Goal: Task Accomplishment & Management: Manage account settings

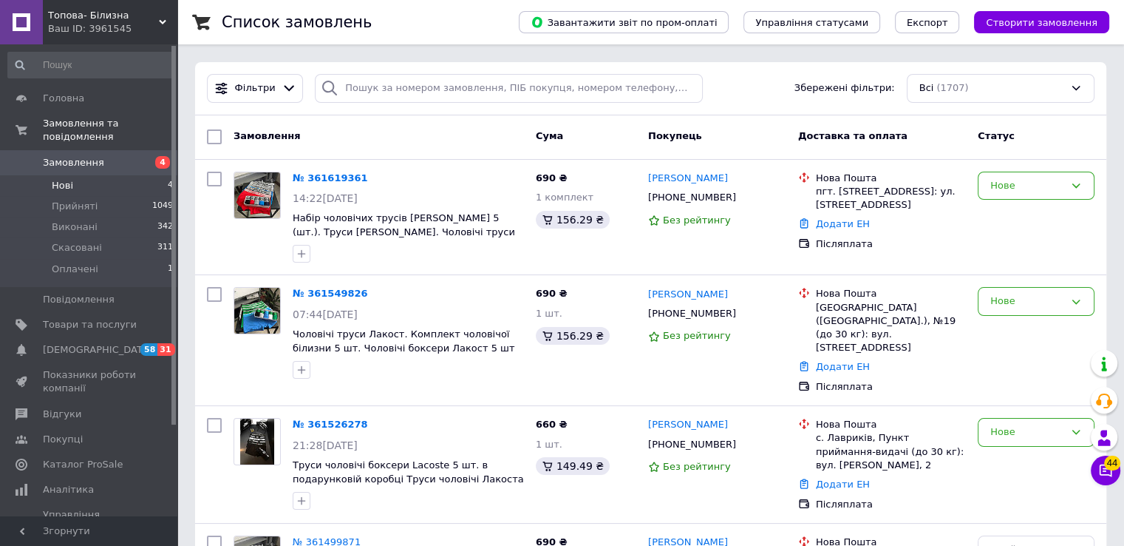
click at [95, 175] on li "Нові 4" at bounding box center [91, 185] width 182 height 21
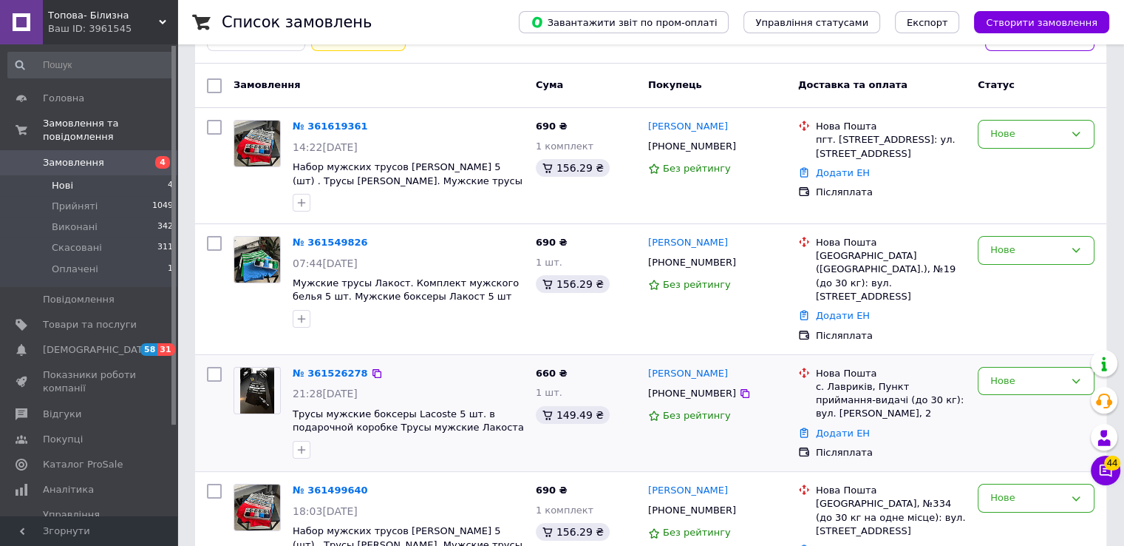
scroll to position [126, 0]
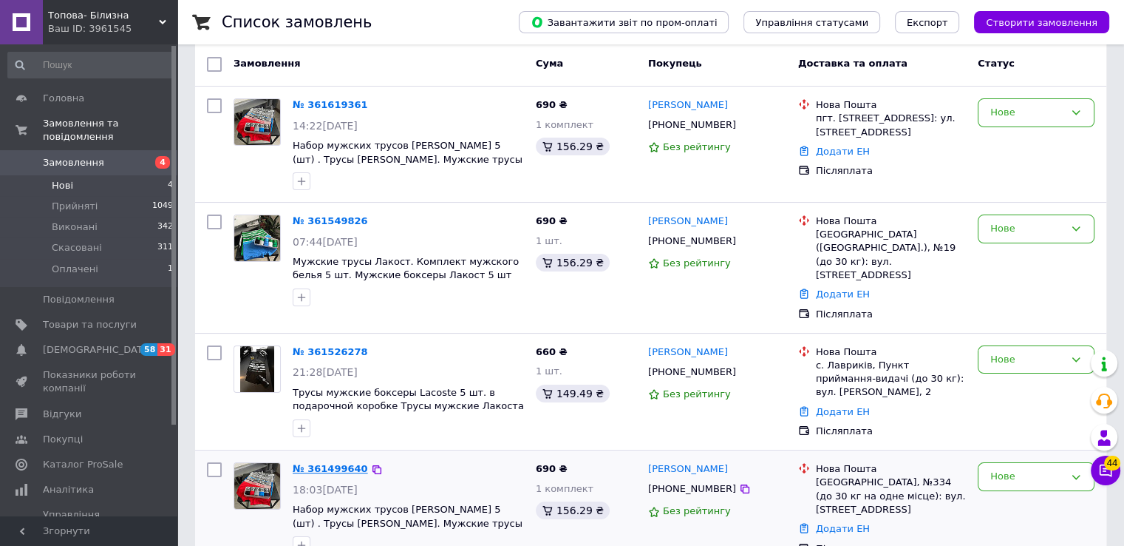
click at [318, 463] on link "№ 361499640" at bounding box center [330, 468] width 75 height 11
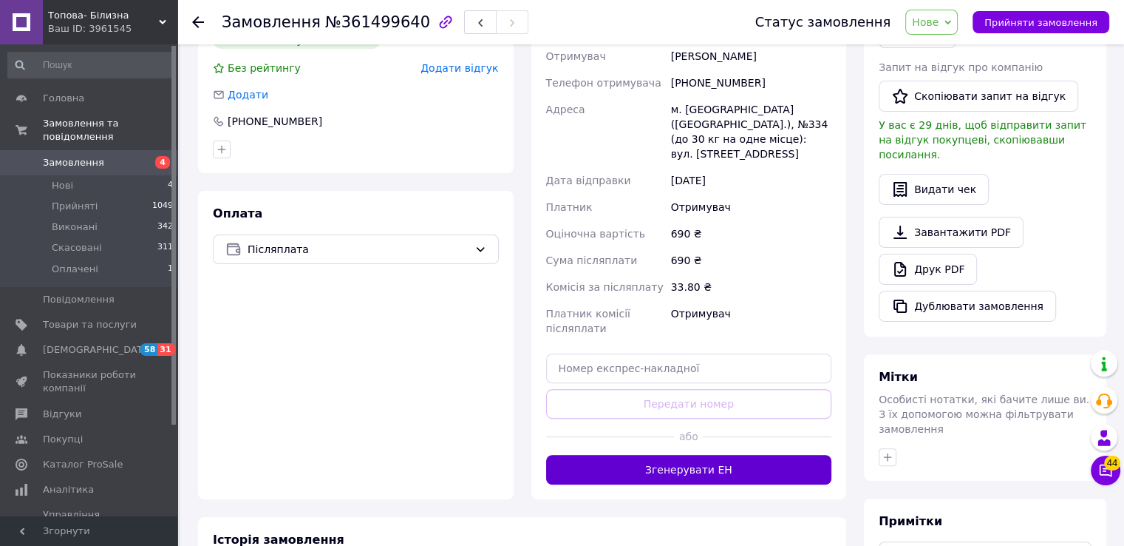
scroll to position [378, 0]
click at [633, 455] on button "Згенерувати ЕН" at bounding box center [689, 470] width 286 height 30
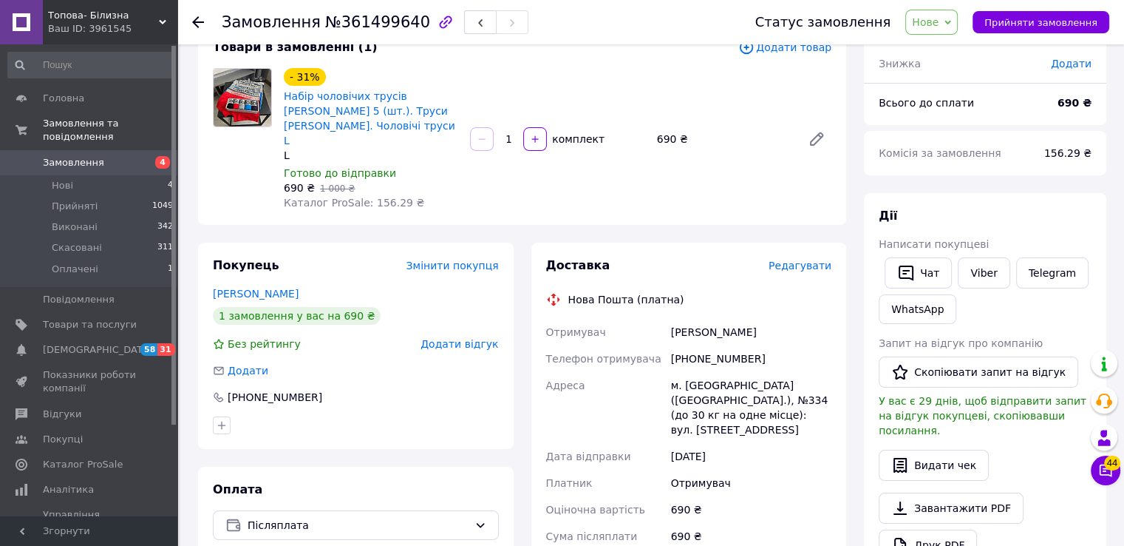
scroll to position [103, 0]
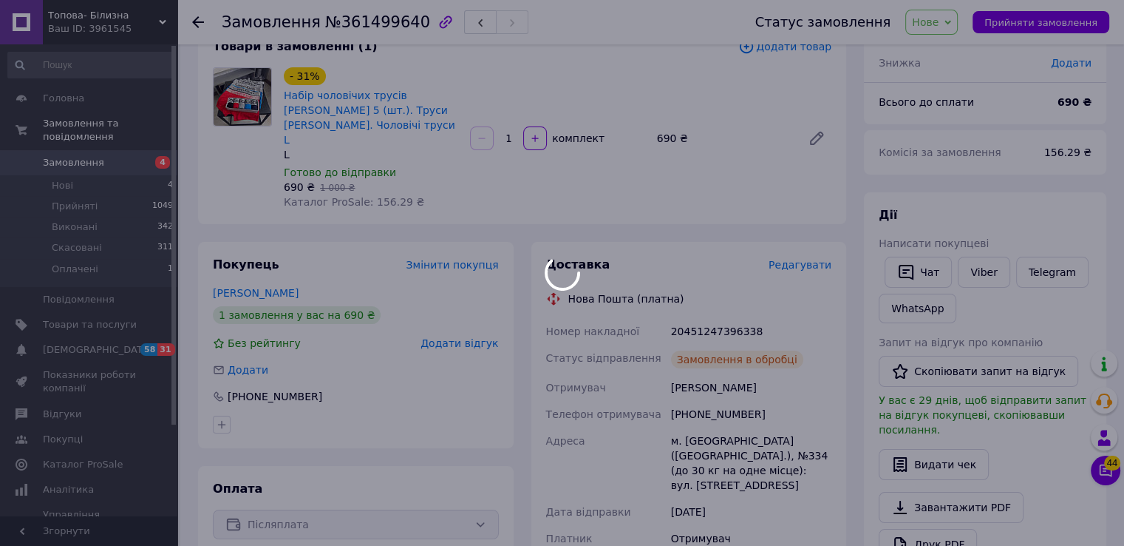
click at [716, 322] on div at bounding box center [562, 273] width 1124 height 546
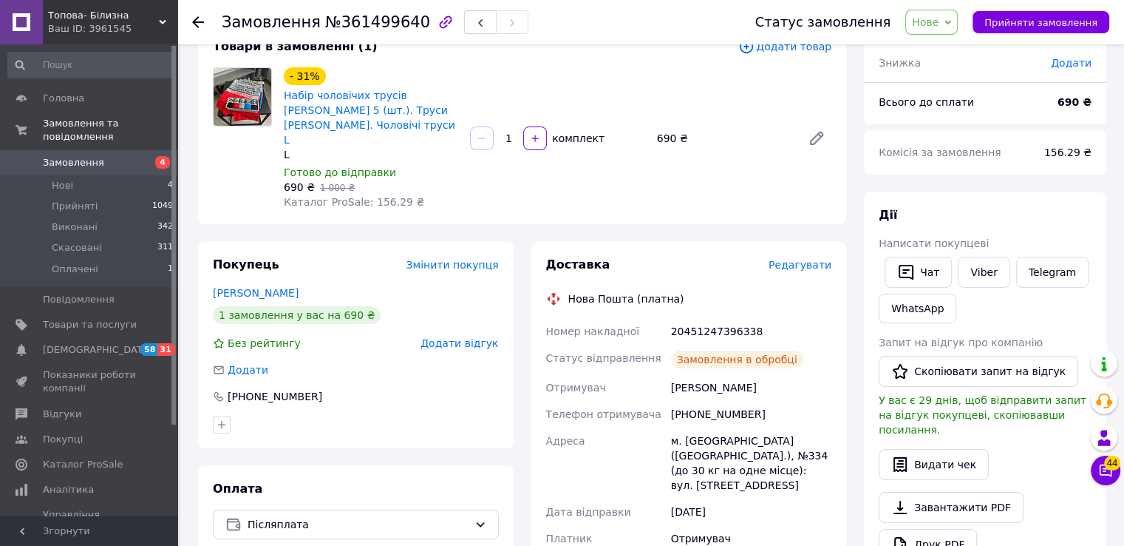
click at [716, 322] on div "20451247396338" at bounding box center [751, 331] width 166 height 27
copy div "20451247396338"
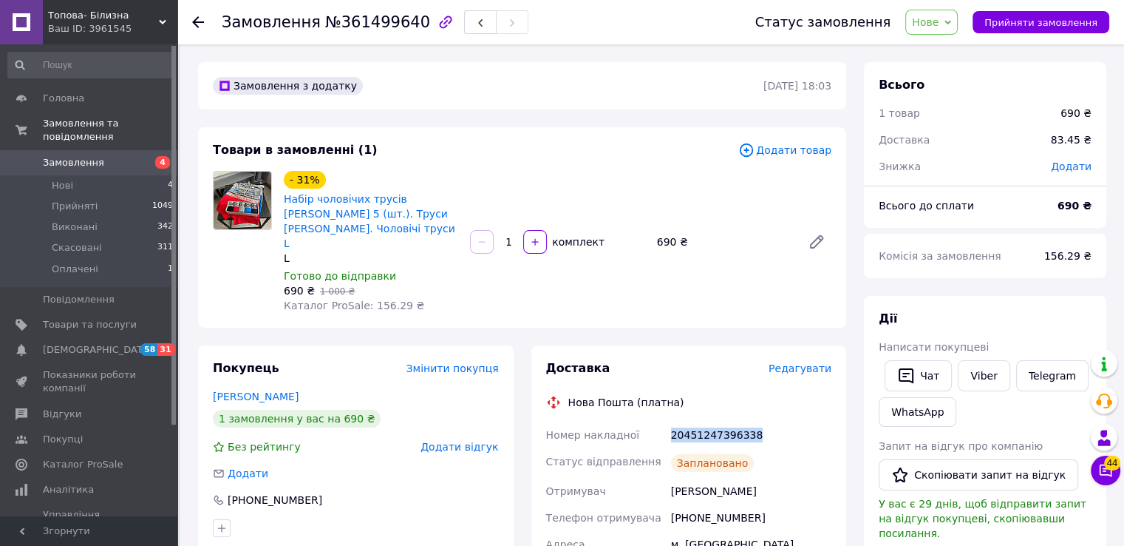
click at [952, 33] on span "Нове" at bounding box center [932, 22] width 52 height 25
click at [939, 25] on span "Нове" at bounding box center [925, 22] width 27 height 12
click at [946, 47] on li "Прийнято" at bounding box center [940, 52] width 68 height 22
click at [153, 177] on li "Нові 4" at bounding box center [91, 185] width 182 height 21
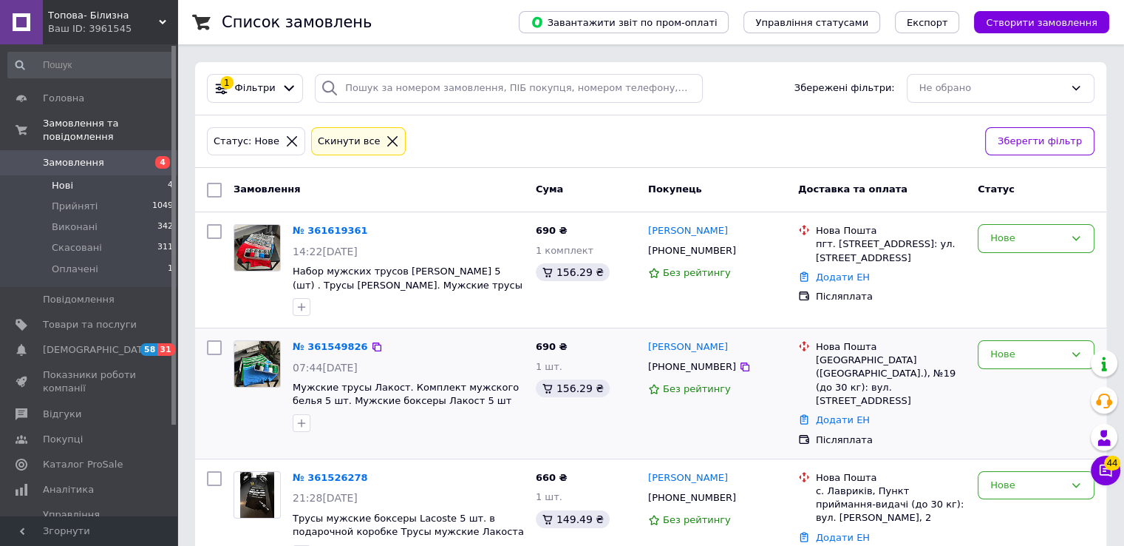
scroll to position [169, 0]
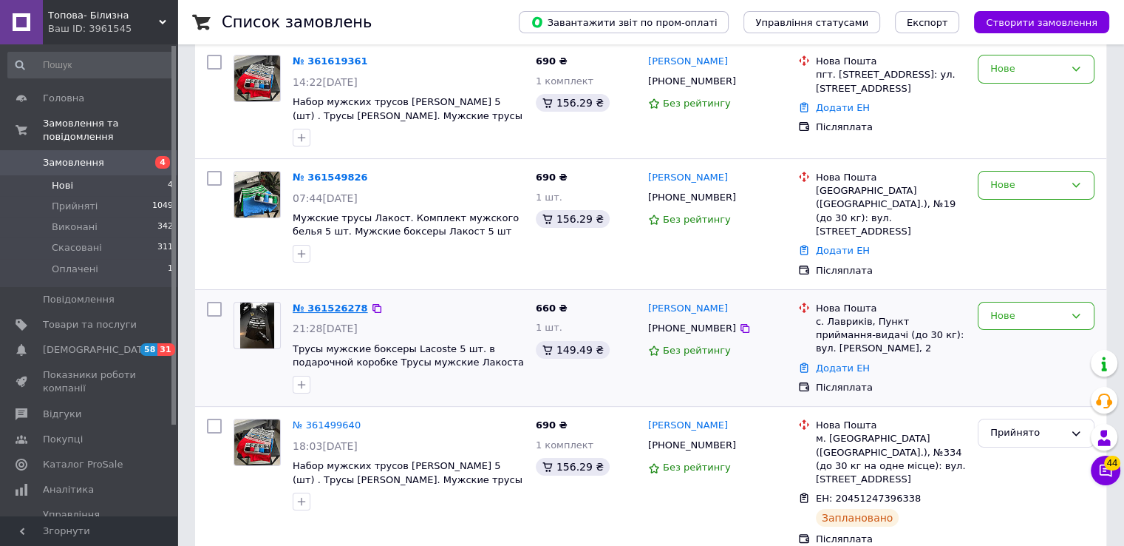
click at [321, 302] on link "№ 361526278" at bounding box center [330, 307] width 75 height 11
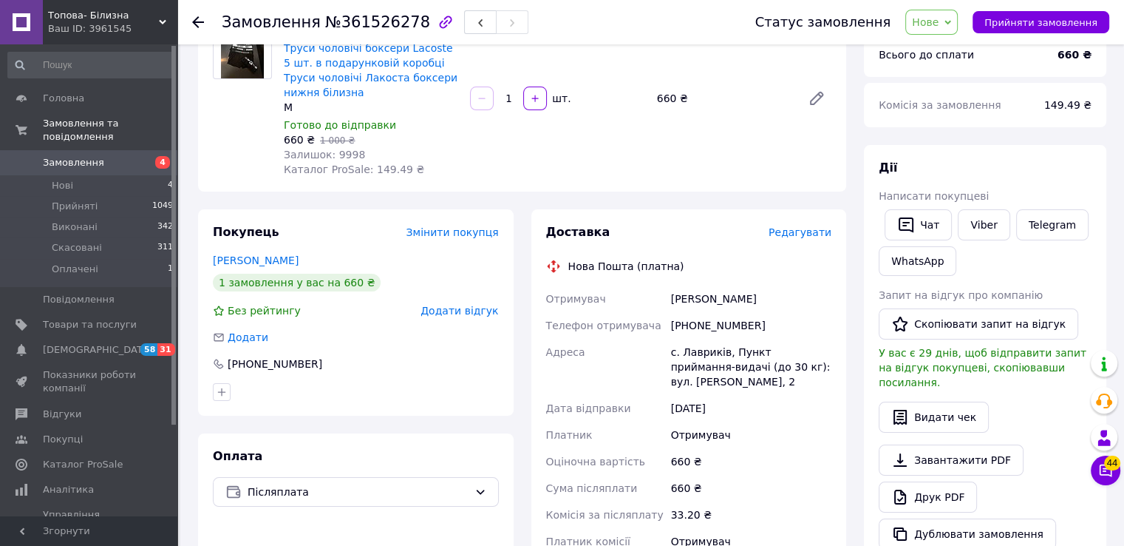
scroll to position [155, 0]
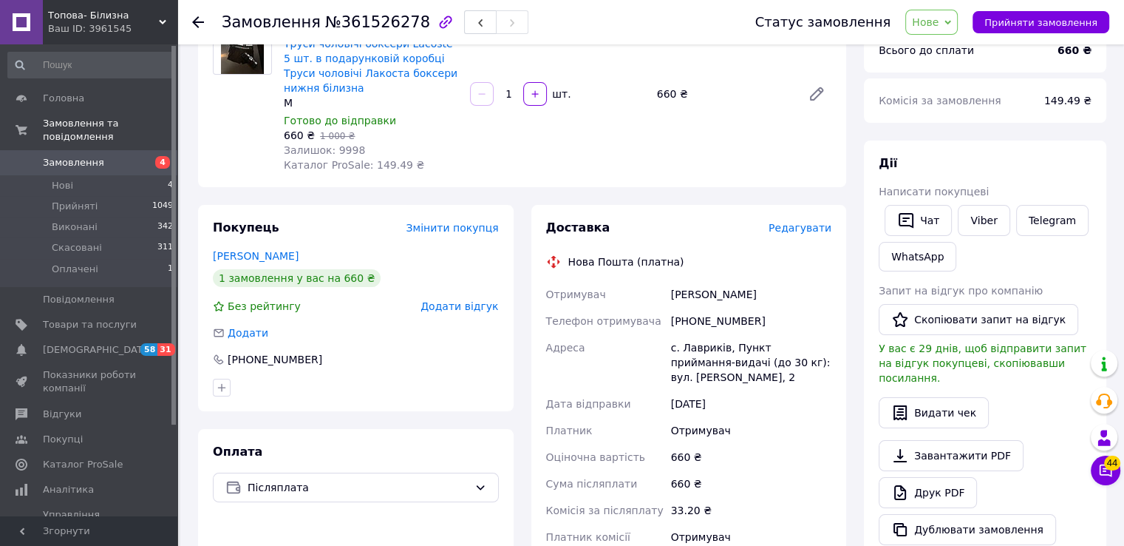
click at [724, 311] on div "+380982421143" at bounding box center [751, 321] width 166 height 27
copy div "+380982421143"
click at [159, 175] on li "Нові 4" at bounding box center [91, 185] width 182 height 21
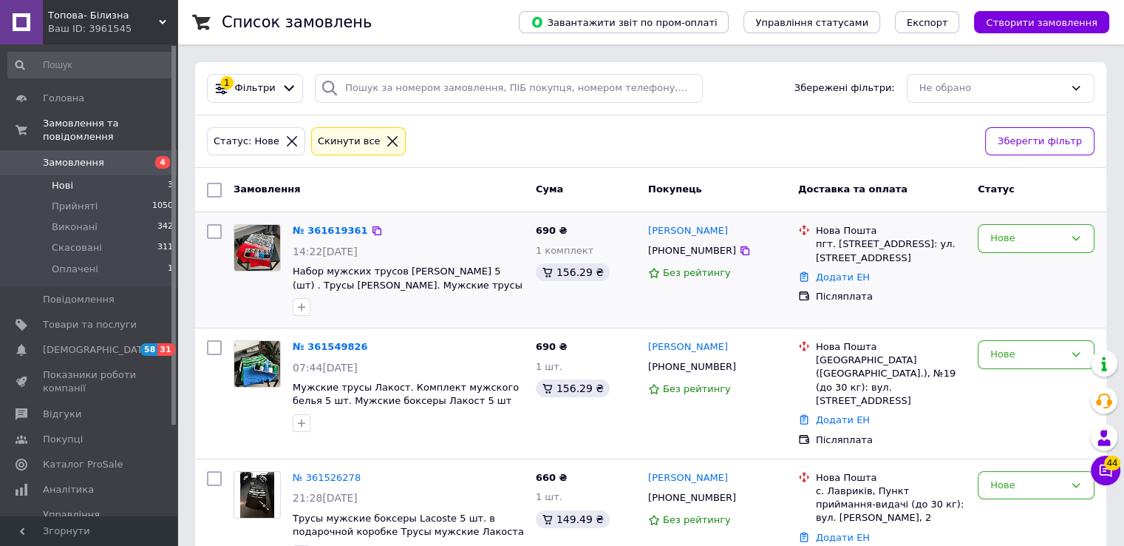
scroll to position [32, 0]
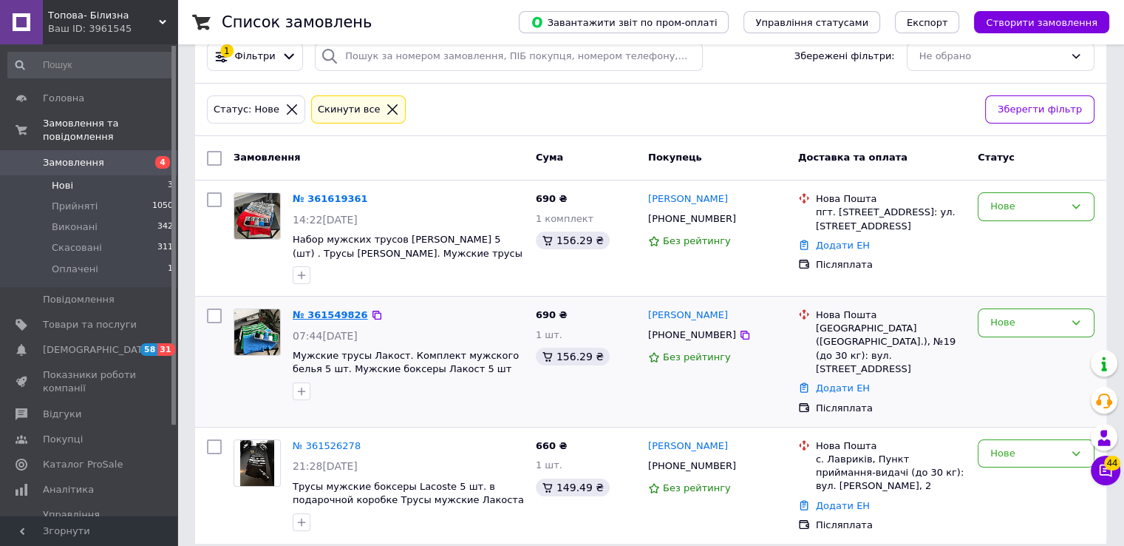
click at [347, 312] on link "№ 361549826" at bounding box center [330, 314] width 75 height 11
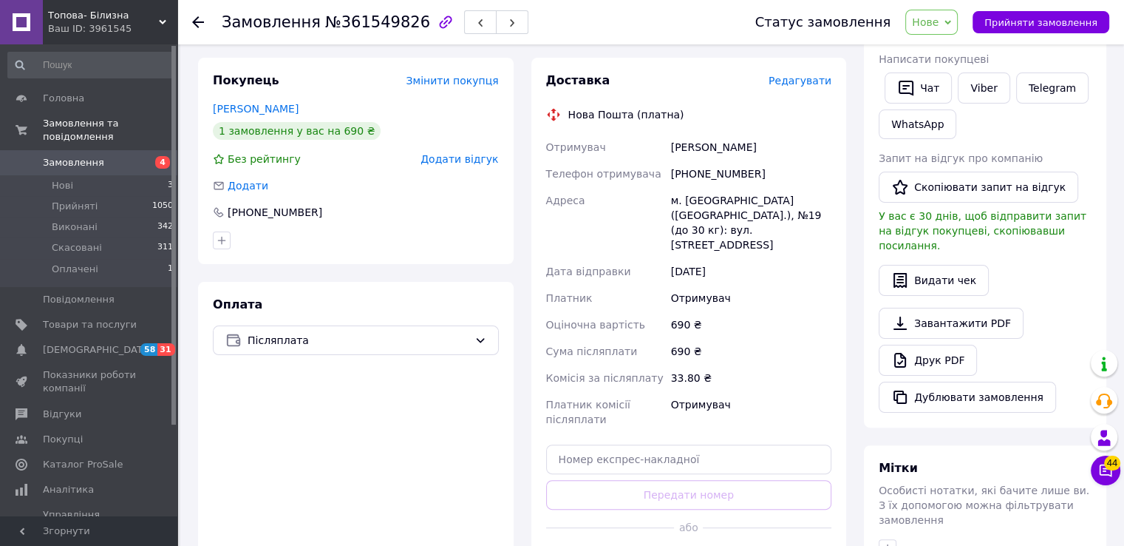
scroll to position [296, 0]
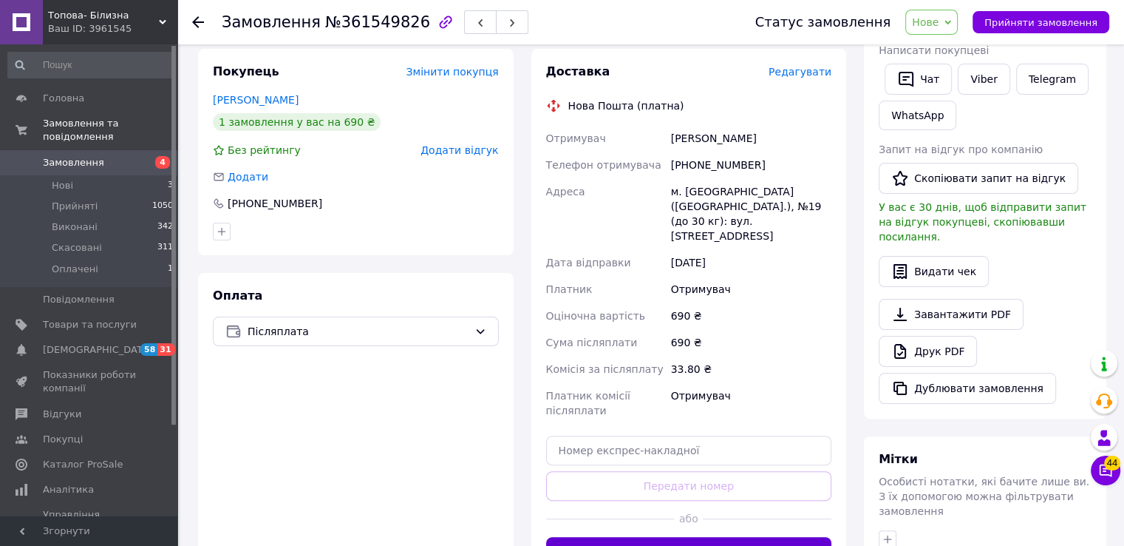
click at [682, 537] on button "Згенерувати ЕН" at bounding box center [689, 552] width 286 height 30
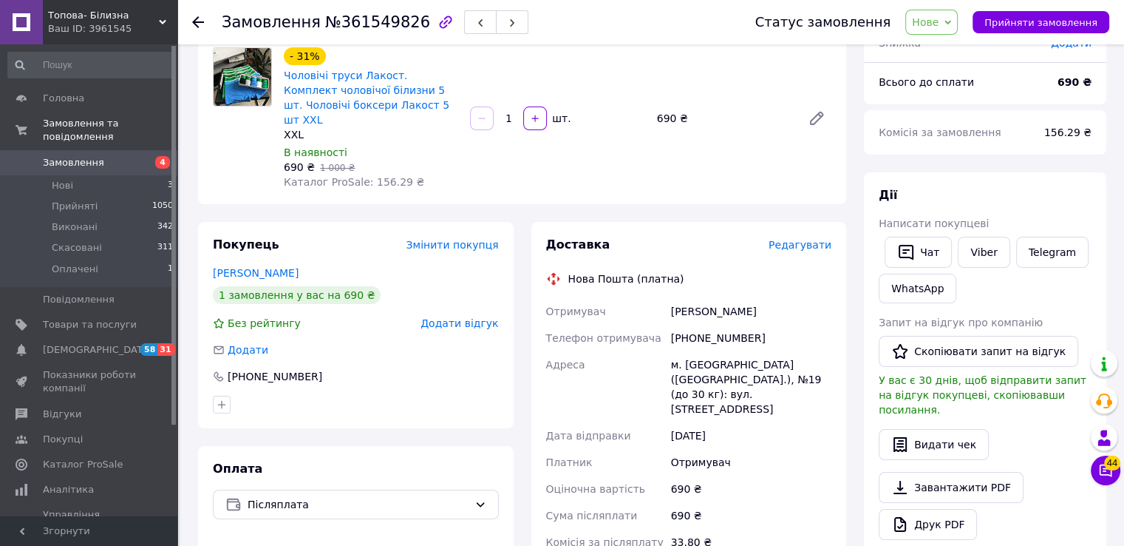
scroll to position [122, 0]
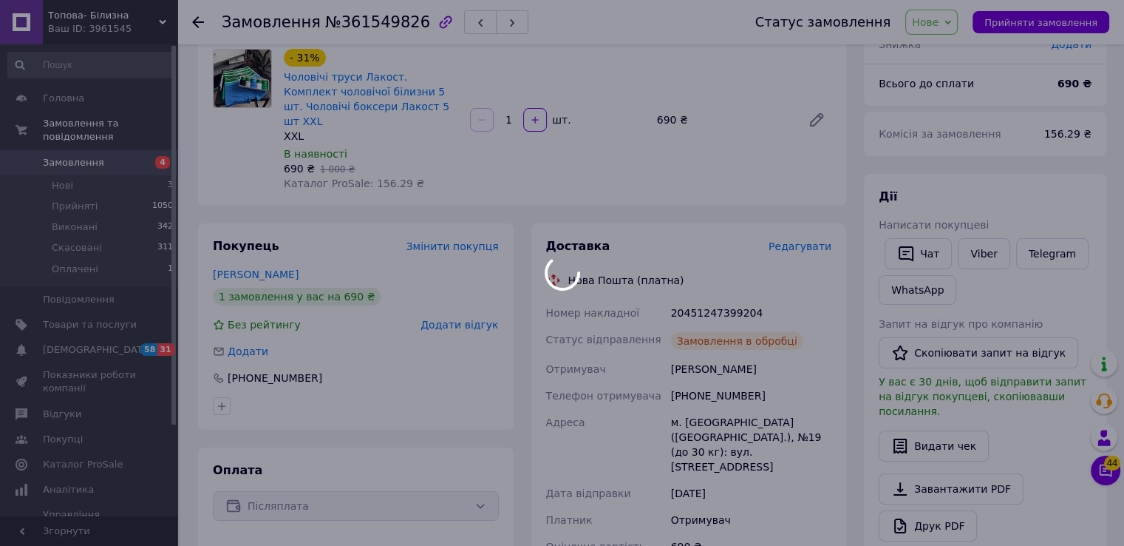
click at [686, 302] on div at bounding box center [562, 273] width 1124 height 546
click at [686, 302] on body "Топова- Білизна Ваш ID: 3961545 Сайт Топова- Білизна Кабінет покупця Перевірити…" at bounding box center [562, 423] width 1124 height 1090
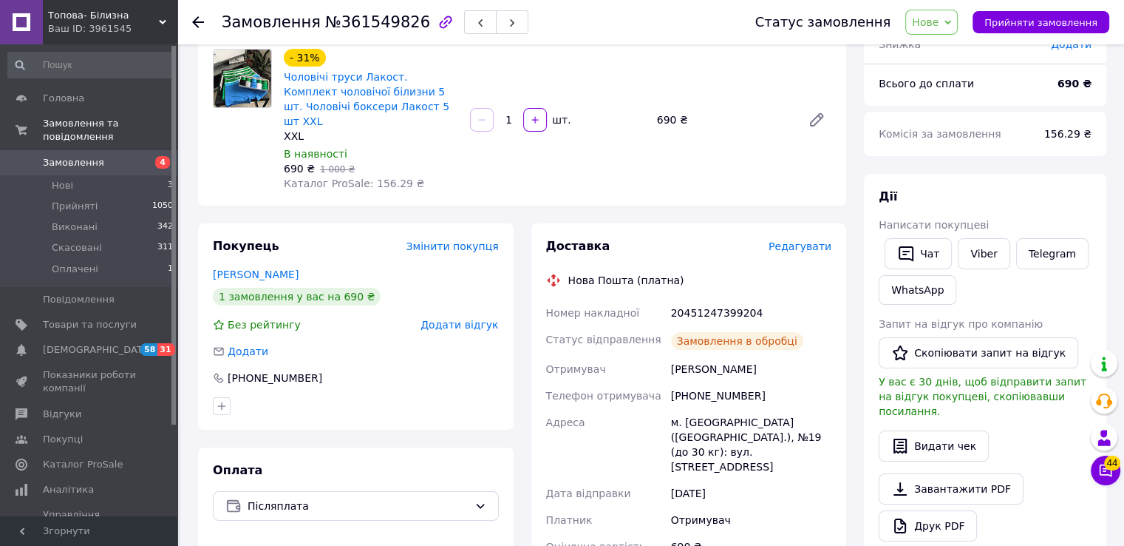
click at [686, 302] on div "20451247399204" at bounding box center [751, 312] width 166 height 27
copy div "20451247399204"
click at [939, 23] on span "Нове" at bounding box center [925, 22] width 27 height 12
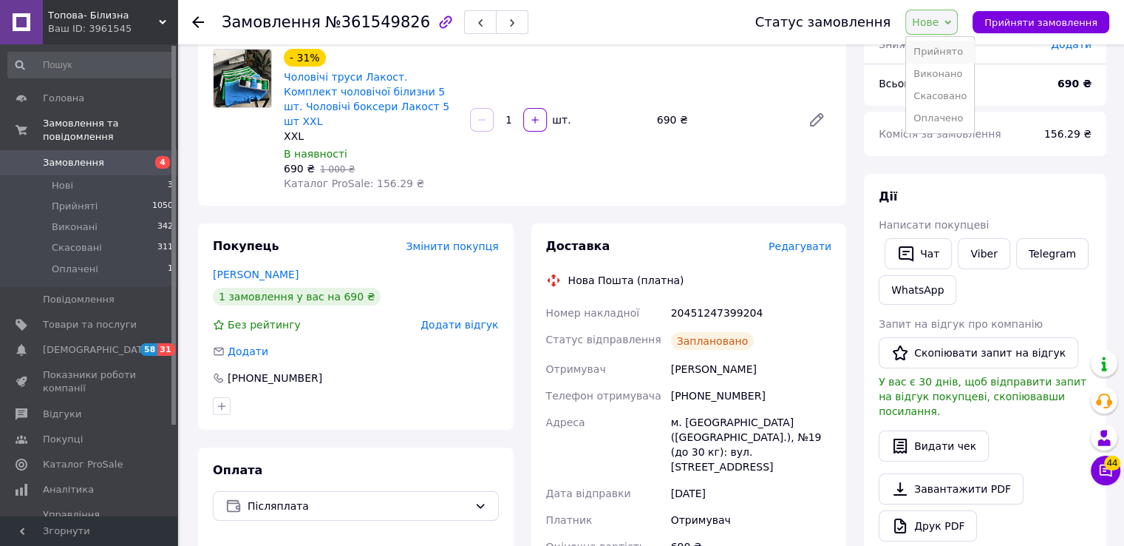
click at [939, 41] on li "Прийнято" at bounding box center [940, 52] width 68 height 22
click at [108, 175] on li "Нові 3" at bounding box center [91, 185] width 182 height 21
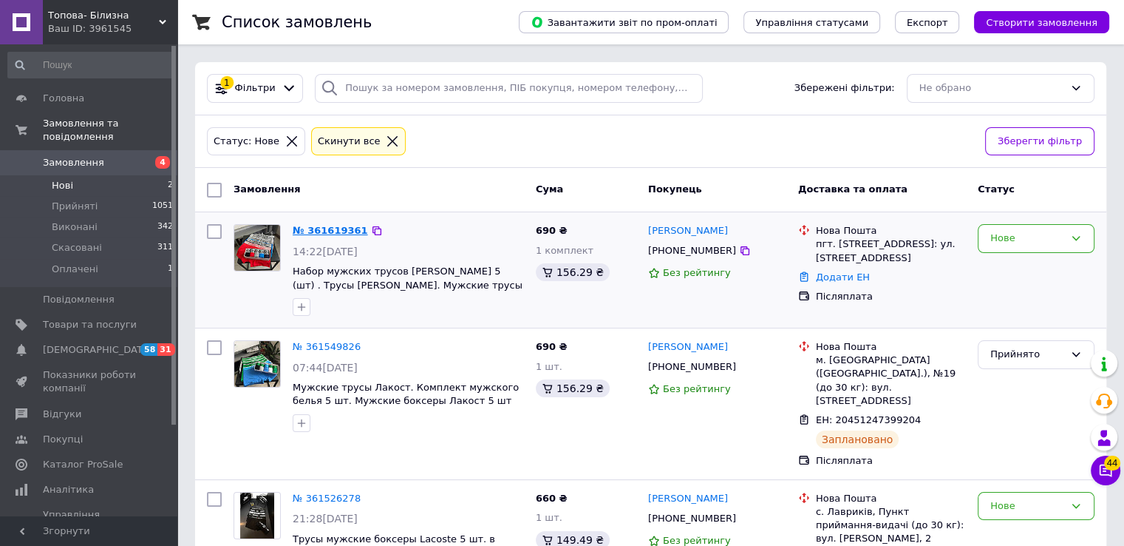
click at [337, 225] on link "№ 361619361" at bounding box center [330, 230] width 75 height 11
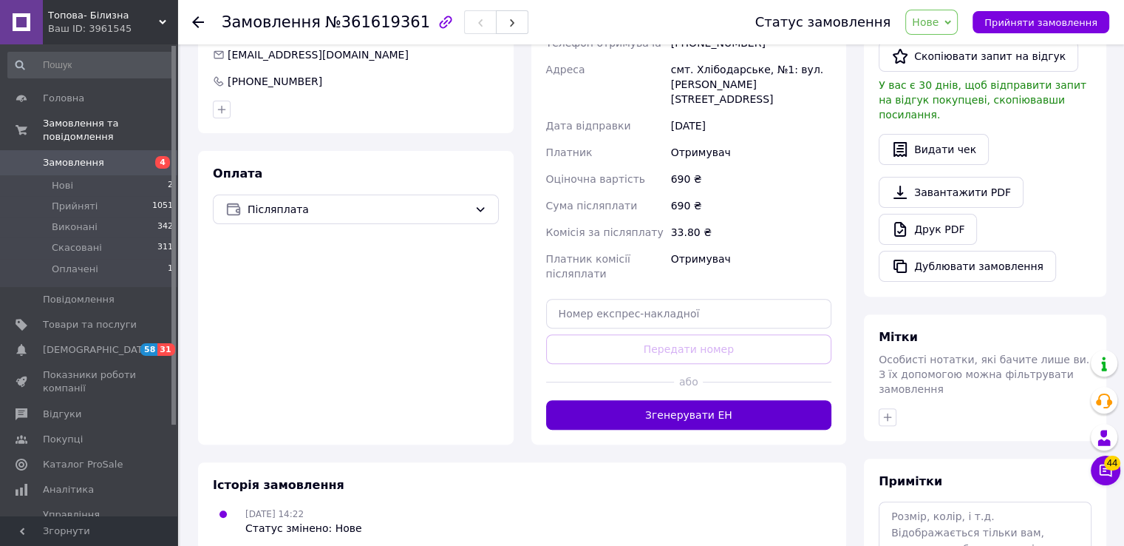
scroll to position [417, 0]
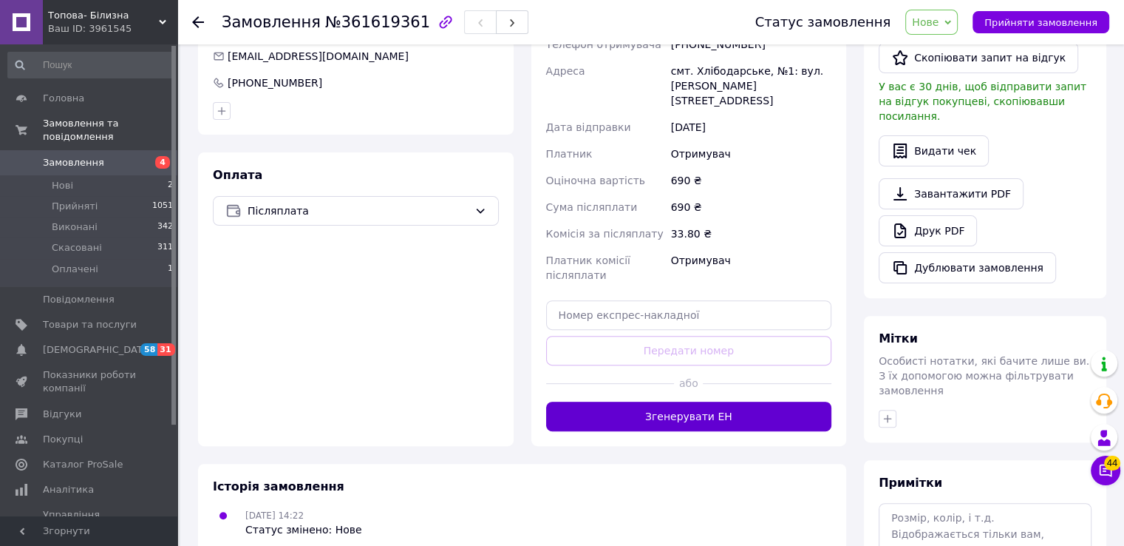
click at [724, 401] on button "Згенерувати ЕН" at bounding box center [689, 416] width 286 height 30
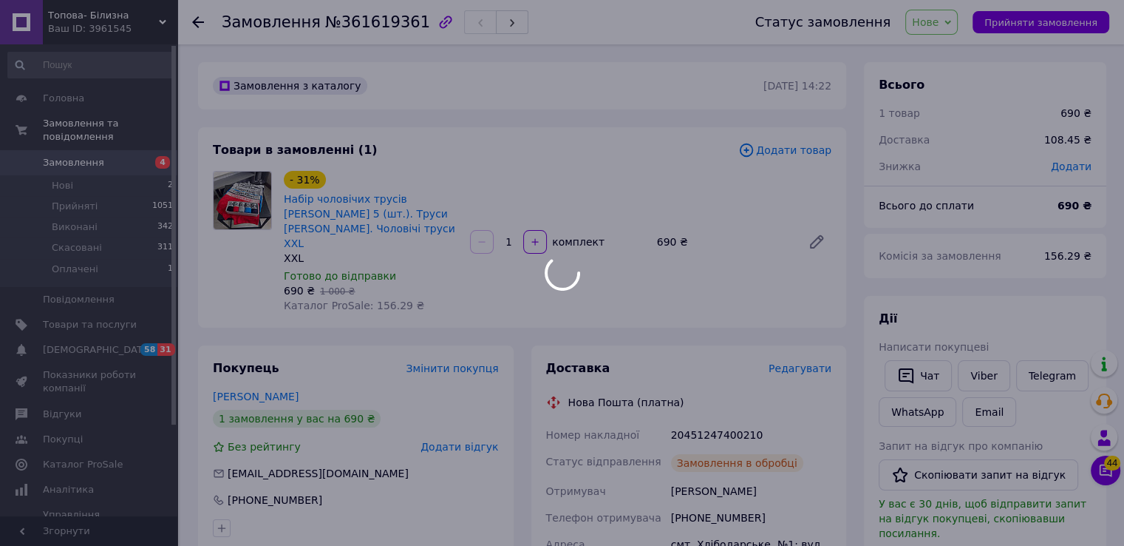
scroll to position [118, 0]
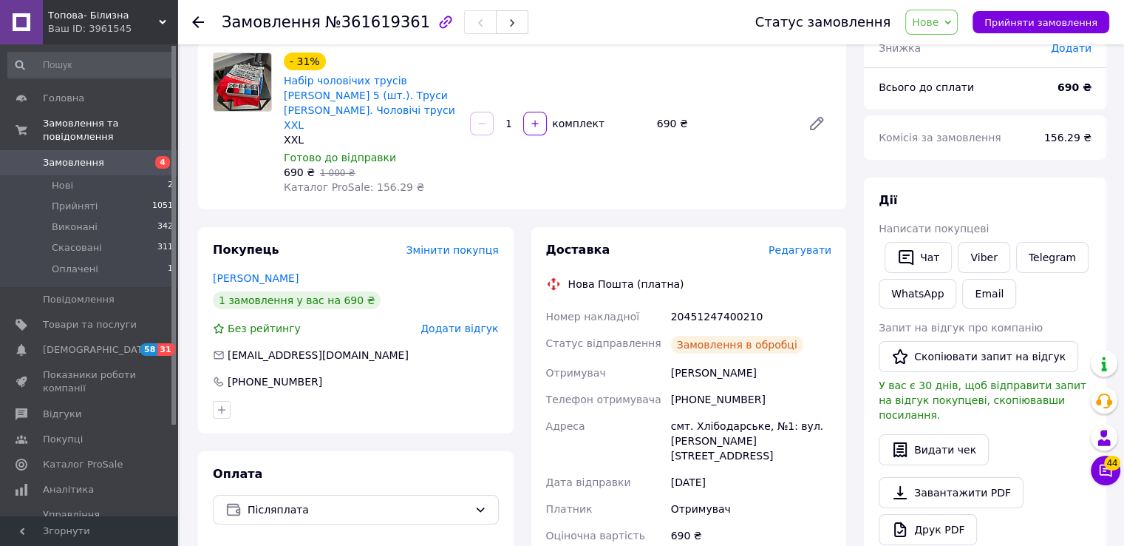
click at [715, 294] on body "Топова- Білизна Ваш ID: 3961545 Сайт Топова- Білизна Кабінет покупця Перевірити…" at bounding box center [562, 427] width 1124 height 1090
click at [715, 303] on div "20451247400210" at bounding box center [751, 316] width 166 height 27
copy div "20451247400210"
click at [954, 22] on span "Нове" at bounding box center [932, 22] width 52 height 25
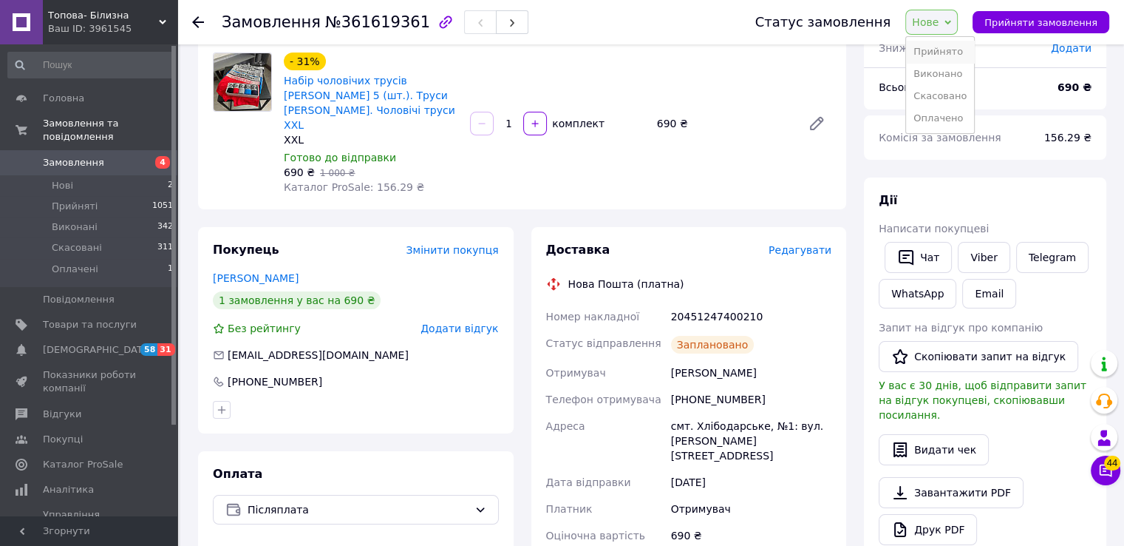
click at [951, 51] on li "Прийнято" at bounding box center [940, 52] width 68 height 22
click at [158, 175] on li "Нові 2" at bounding box center [91, 185] width 182 height 21
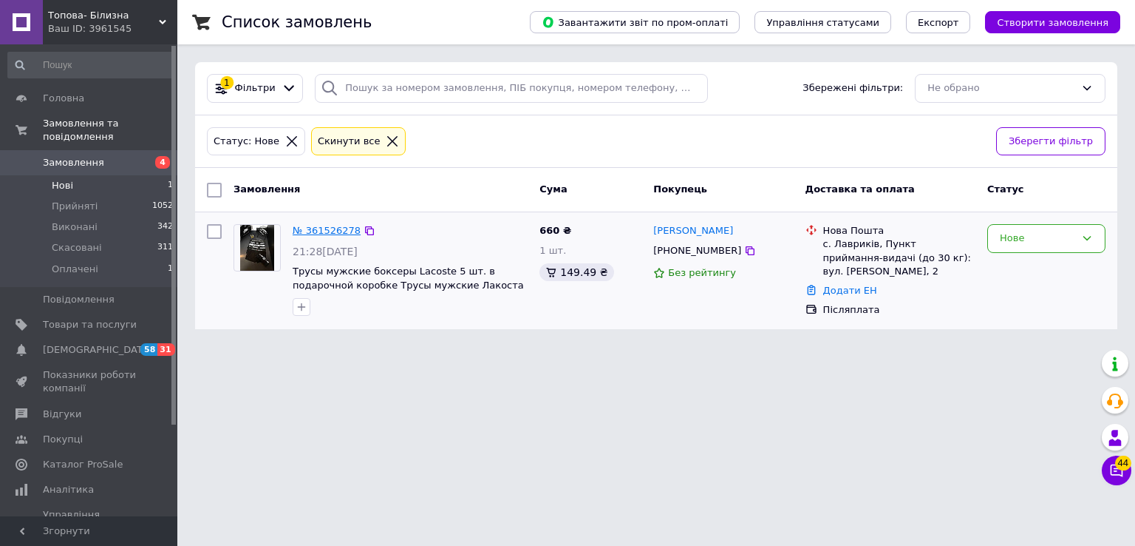
click at [319, 225] on link "№ 361526278" at bounding box center [327, 230] width 68 height 11
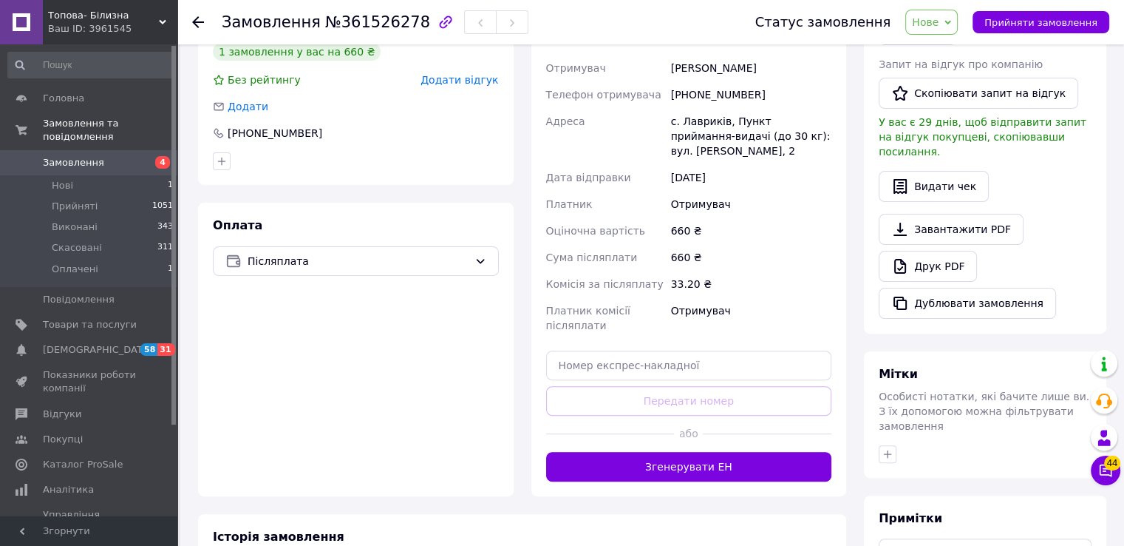
scroll to position [513, 0]
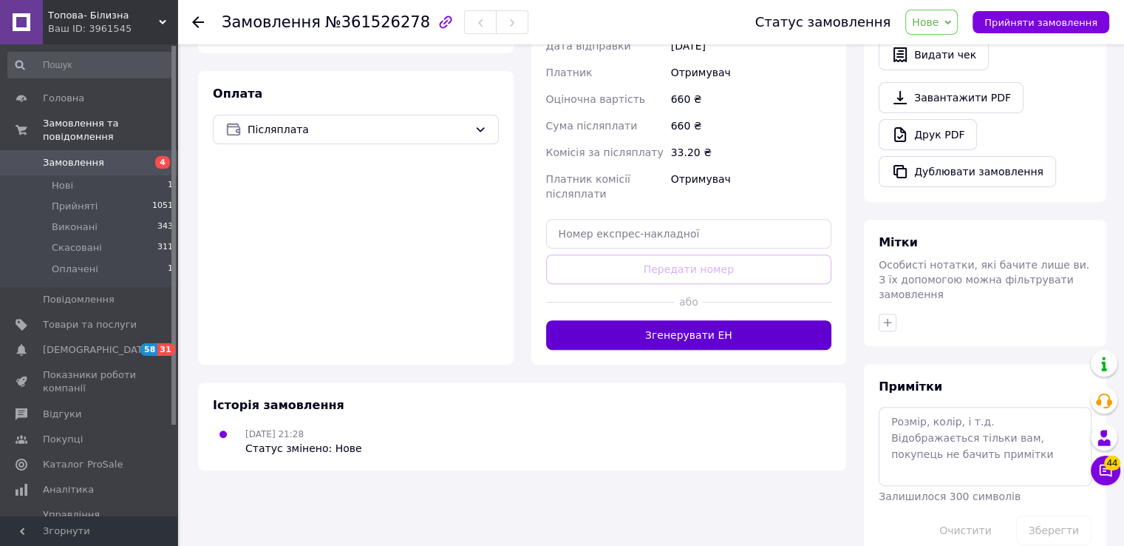
click at [635, 325] on button "Згенерувати ЕН" at bounding box center [689, 335] width 286 height 30
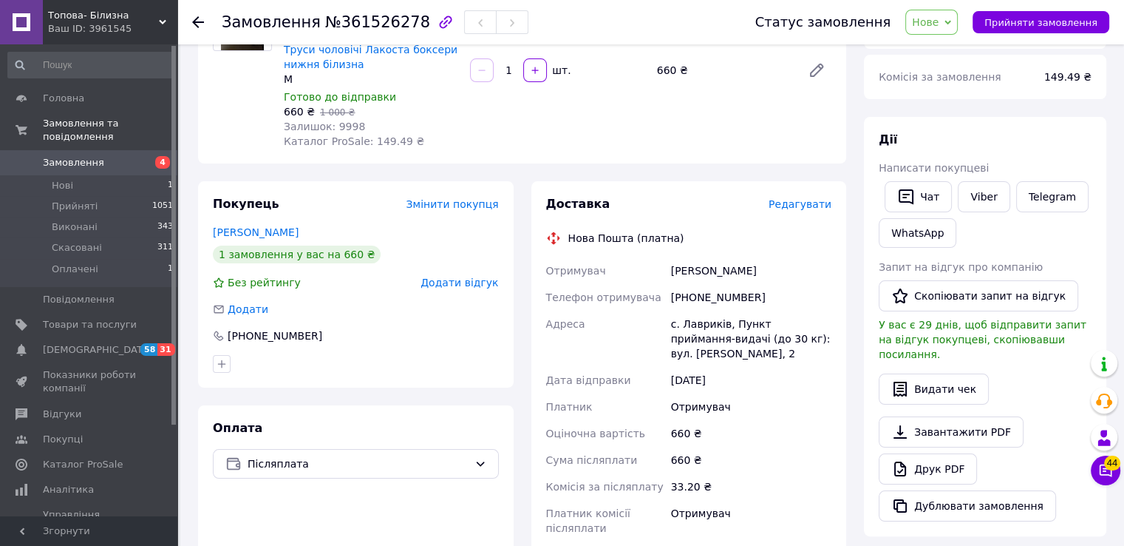
scroll to position [173, 0]
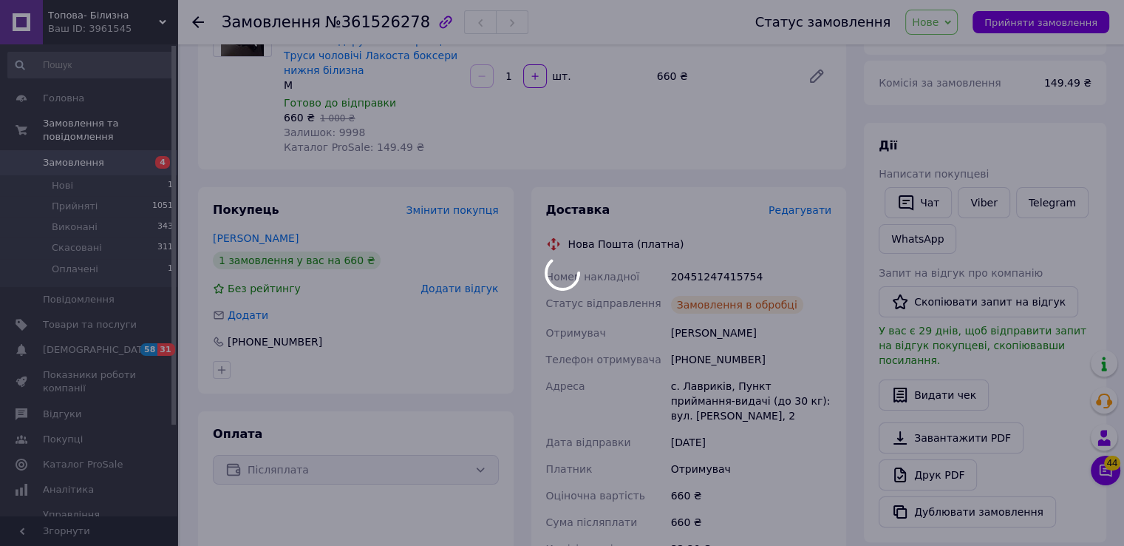
click at [706, 279] on div at bounding box center [562, 273] width 1124 height 546
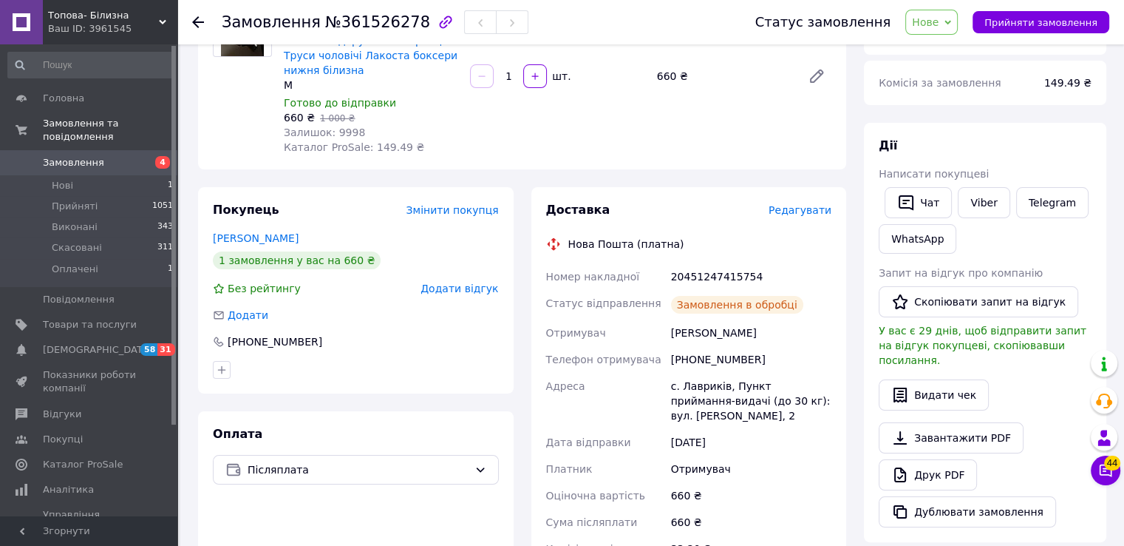
click at [706, 279] on body "Топова- Білизна Ваш ID: 3961545 Сайт Топова- Білизна Кабінет покупця Перевірити…" at bounding box center [562, 372] width 1124 height 1090
click at [706, 279] on div "20451247415754" at bounding box center [751, 276] width 166 height 27
copy div "20451247415754"
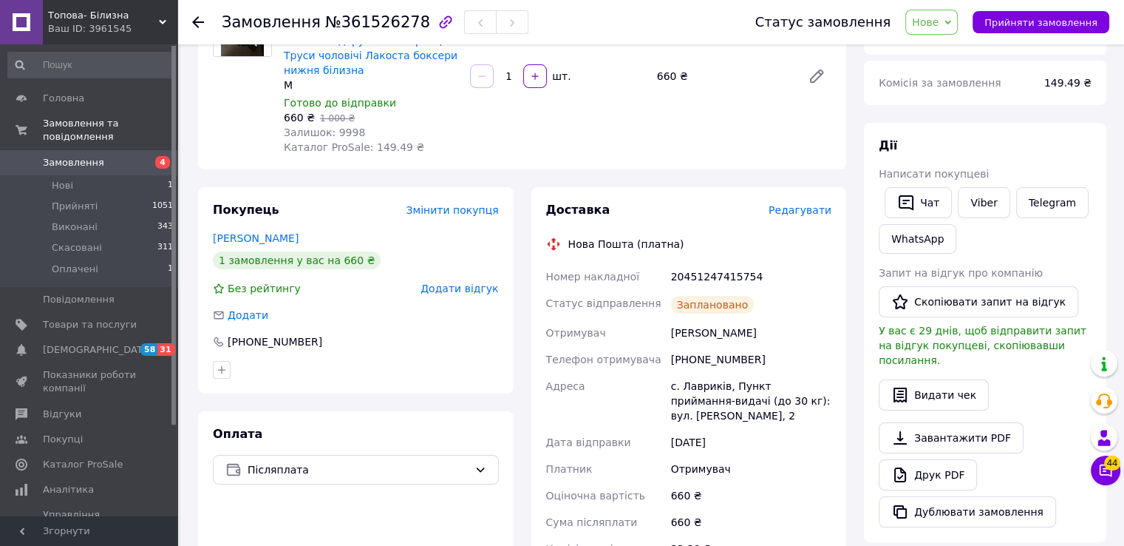
click at [938, 36] on div "Статус замовлення Нове Прийнято Виконано Скасовано Оплачено Прийняти замовлення" at bounding box center [918, 22] width 384 height 44
click at [940, 30] on span "Нове" at bounding box center [932, 22] width 52 height 25
click at [942, 47] on li "Прийнято" at bounding box center [940, 52] width 68 height 22
click at [112, 175] on li "Нові 1" at bounding box center [91, 185] width 182 height 21
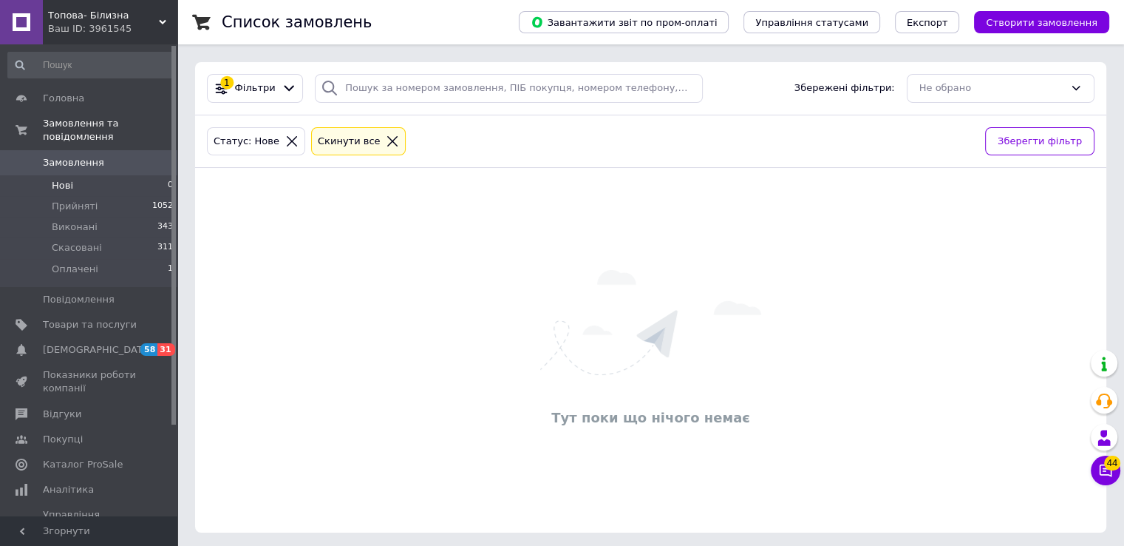
click at [412, 348] on div "Тут поки що нічого немає" at bounding box center [650, 350] width 911 height 335
